Goal: Task Accomplishment & Management: Manage account settings

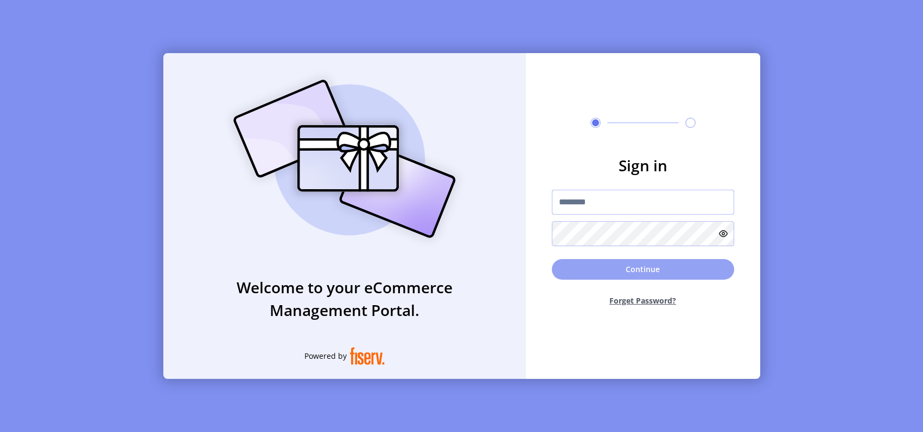
type input "**********"
click at [700, 273] on button "Continue" at bounding box center [643, 269] width 182 height 21
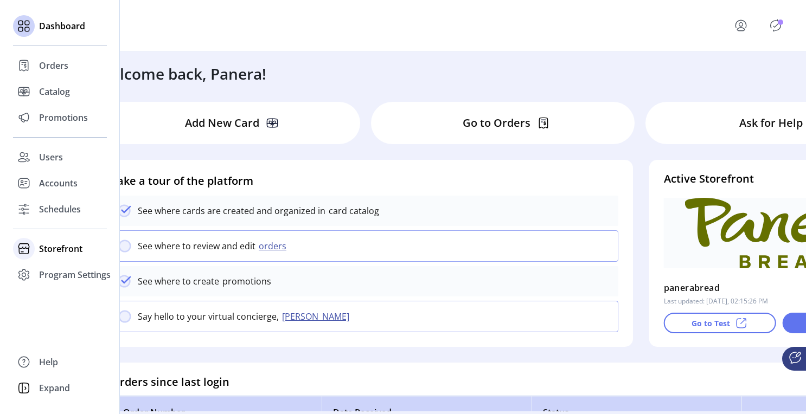
click at [34, 250] on div at bounding box center [24, 249] width 22 height 22
click at [44, 272] on span "Configuration" at bounding box center [67, 270] width 57 height 13
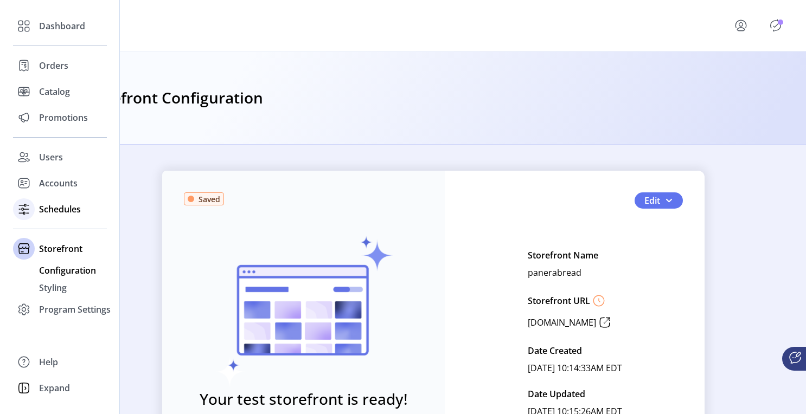
click at [48, 207] on span "Schedules" at bounding box center [60, 209] width 42 height 13
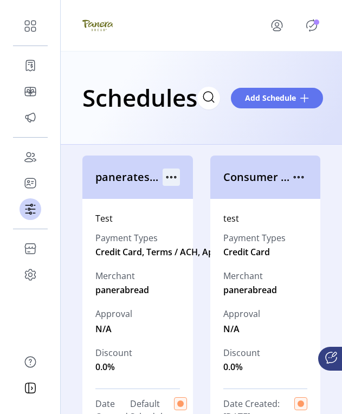
click at [171, 171] on icon "menu" at bounding box center [171, 177] width 17 height 17
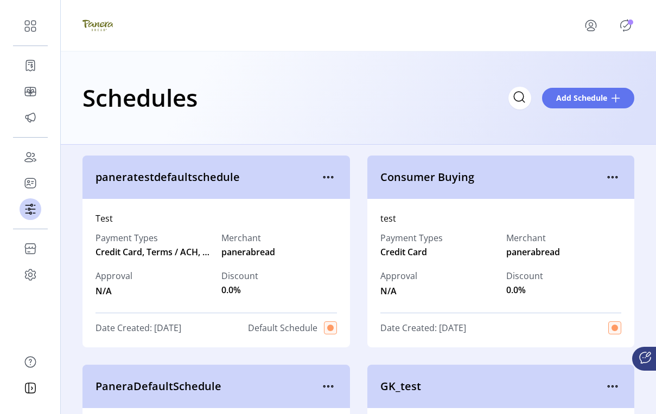
click at [336, 173] on div "paneratestdefaultschedule" at bounding box center [215, 177] width 267 height 43
click at [329, 177] on icon "menu" at bounding box center [327, 177] width 17 height 17
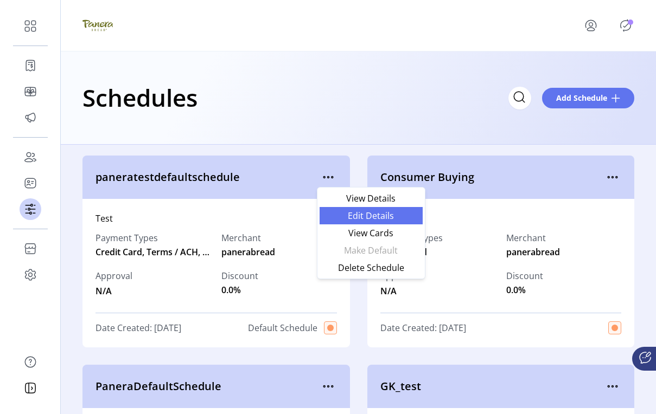
click at [340, 219] on span "Edit Details" at bounding box center [371, 216] width 90 height 9
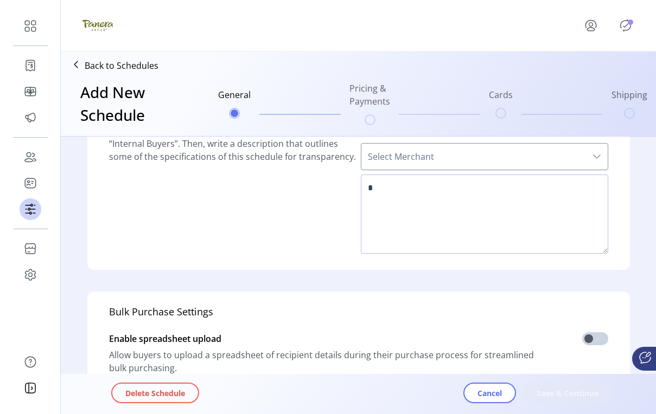
type input "**********"
type textarea "****"
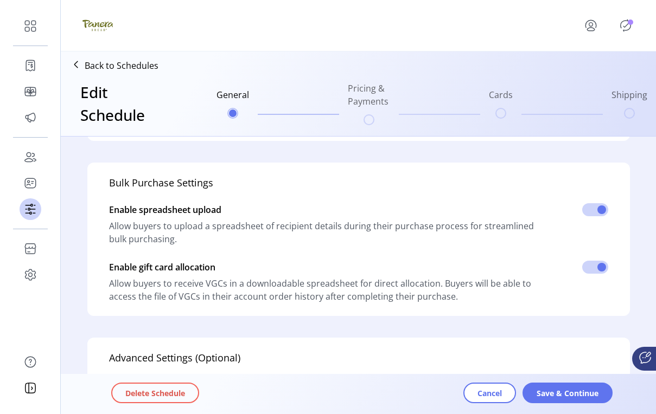
scroll to position [359, 0]
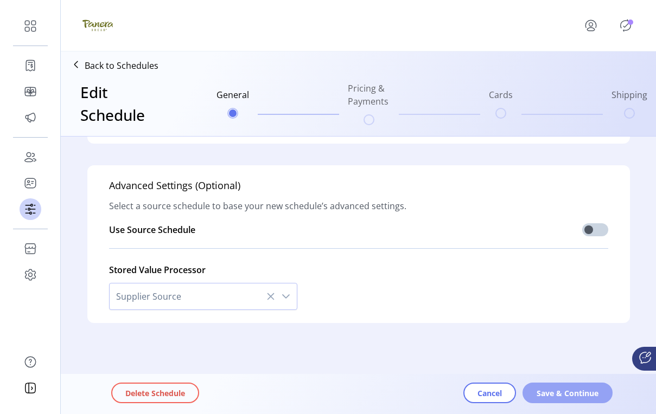
click at [546, 392] on span "Save & Continue" at bounding box center [567, 393] width 62 height 11
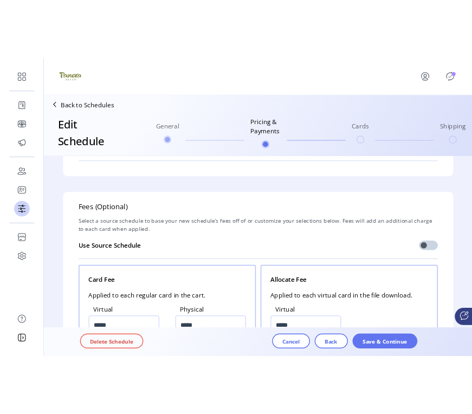
scroll to position [1179, 0]
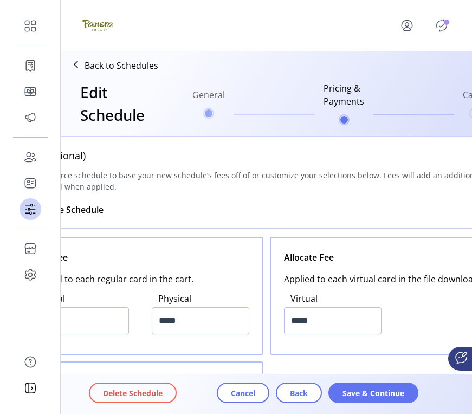
click at [440, 14] on div at bounding box center [418, 25] width 65 height 26
click at [448, 28] on icon "Publisher Panel" at bounding box center [441, 25] width 17 height 17
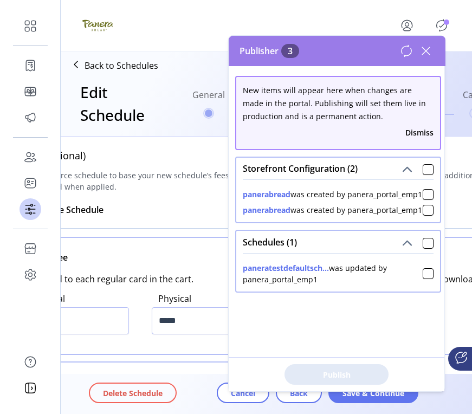
click at [444, 29] on icon "Publisher Panel" at bounding box center [442, 26] width 10 height 12
click at [429, 59] on icon at bounding box center [426, 50] width 17 height 17
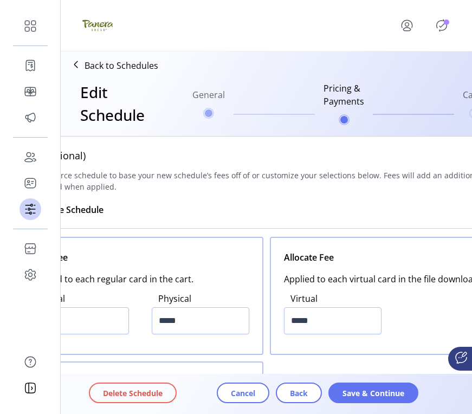
click at [441, 20] on icon "Publisher Panel" at bounding box center [441, 25] width 17 height 17
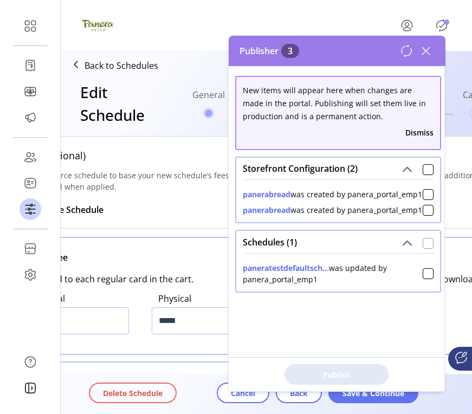
click at [423, 249] on div at bounding box center [428, 243] width 11 height 11
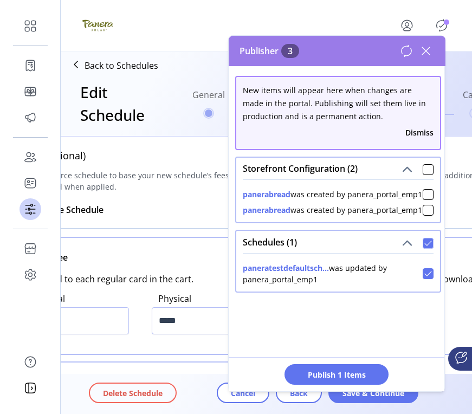
scroll to position [6, 3]
click at [423, 168] on div at bounding box center [428, 169] width 11 height 11
click at [424, 165] on div at bounding box center [428, 169] width 11 height 11
click at [426, 199] on icon at bounding box center [429, 195] width 8 height 8
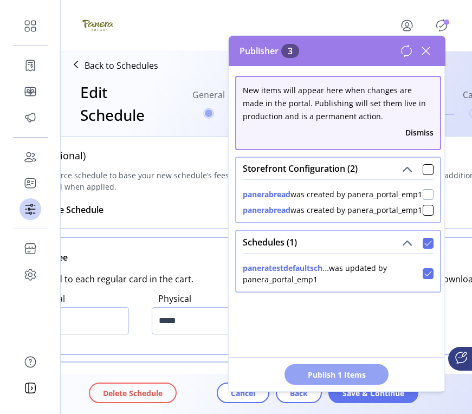
click at [364, 381] on button "Publish 1 Items" at bounding box center [337, 374] width 104 height 21
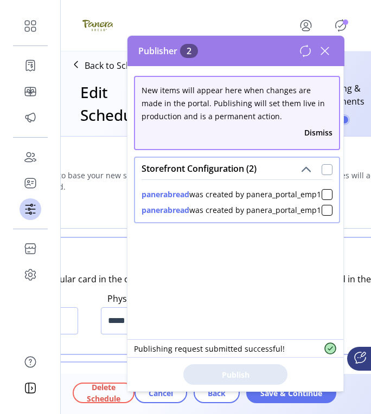
click at [322, 170] on div at bounding box center [327, 169] width 11 height 11
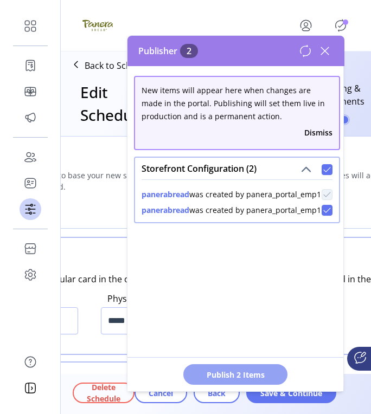
click at [252, 368] on button "Publish 2 Items" at bounding box center [235, 374] width 104 height 21
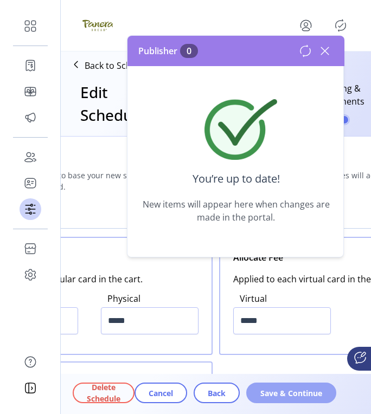
click at [277, 394] on span "Save & Continue" at bounding box center [291, 393] width 62 height 11
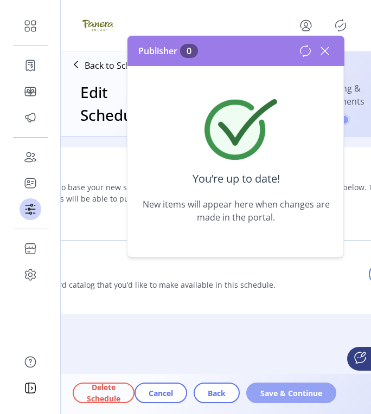
click at [284, 387] on button "Save & Continue" at bounding box center [291, 393] width 90 height 21
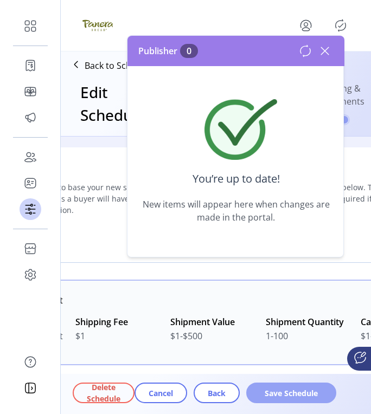
click at [309, 387] on button "Save Schedule" at bounding box center [291, 393] width 90 height 21
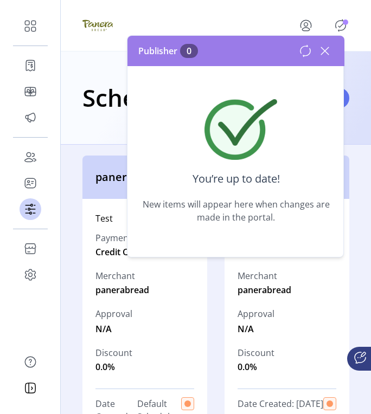
click at [327, 45] on icon at bounding box center [324, 50] width 17 height 17
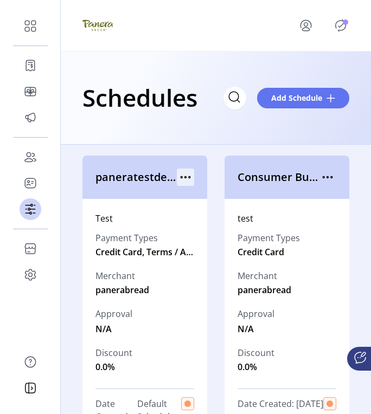
click at [186, 180] on icon "menu" at bounding box center [185, 177] width 17 height 17
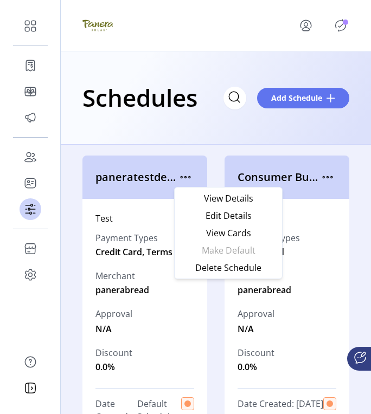
click at [341, 30] on icon "Publisher Panel" at bounding box center [340, 25] width 17 height 17
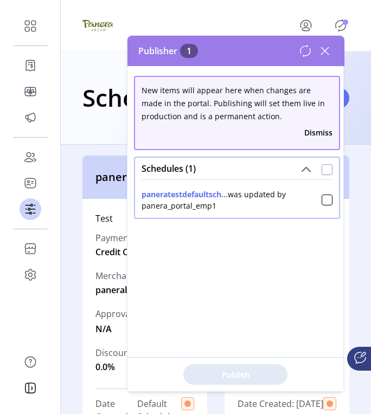
click at [322, 171] on div at bounding box center [327, 169] width 11 height 11
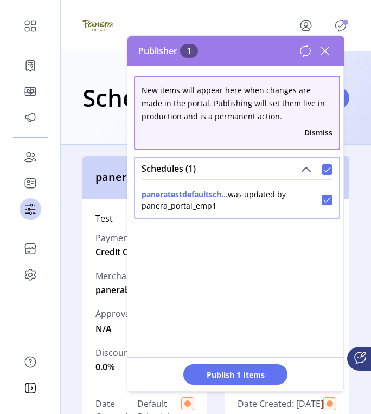
click at [325, 54] on icon at bounding box center [324, 50] width 17 height 17
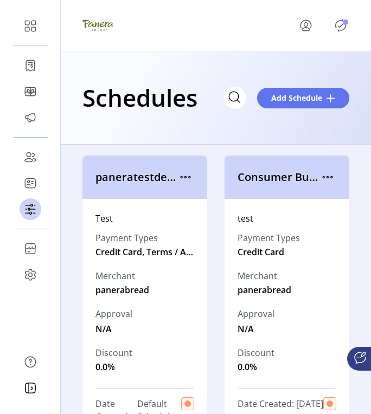
click at [343, 27] on icon "Publisher Panel" at bounding box center [340, 25] width 17 height 17
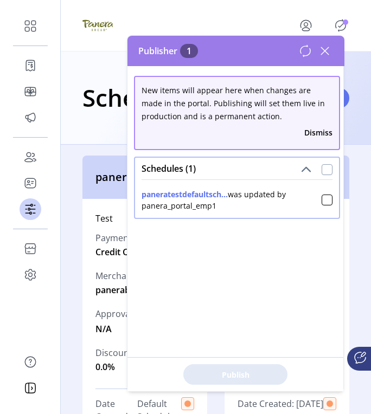
click at [322, 170] on div at bounding box center [327, 169] width 11 height 11
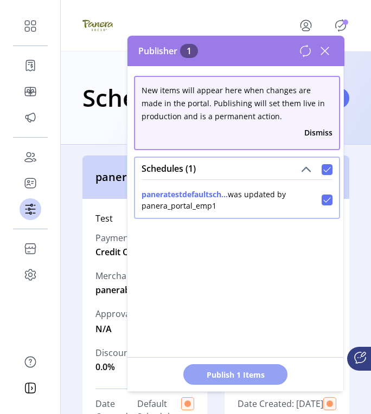
click at [225, 376] on span "Publish 1 Items" at bounding box center [235, 374] width 76 height 11
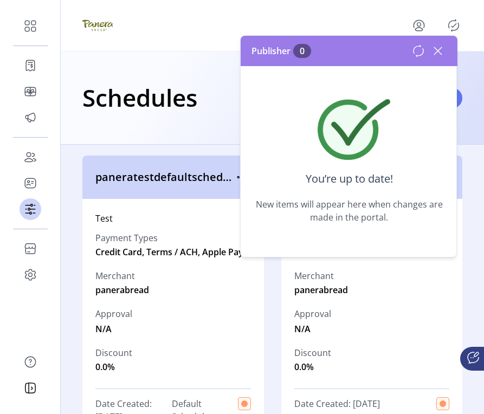
click at [439, 42] on icon at bounding box center [438, 50] width 17 height 17
